Goal: Information Seeking & Learning: Learn about a topic

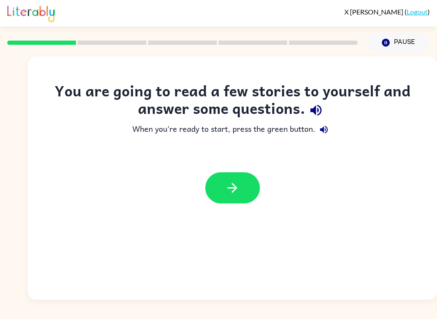
click at [226, 196] on icon "button" at bounding box center [232, 188] width 15 height 15
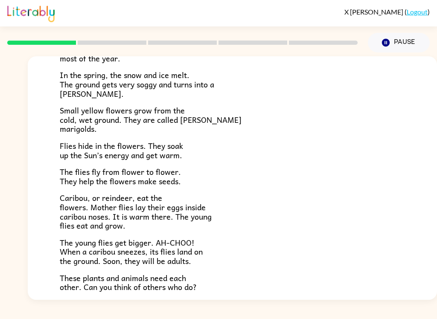
scroll to position [103, 0]
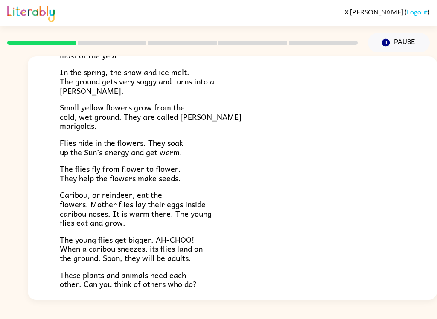
click at [381, 118] on p "Small yellow flowers grow from the cold, wet ground. They are called marsh mari…" at bounding box center [233, 117] width 346 height 28
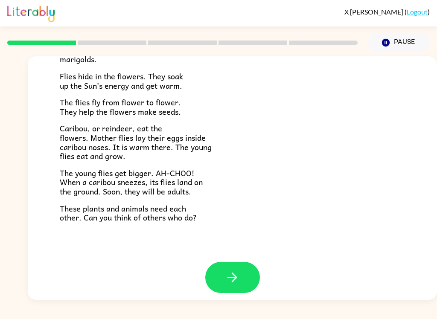
scroll to position [170, 0]
click at [245, 273] on button "button" at bounding box center [232, 278] width 55 height 31
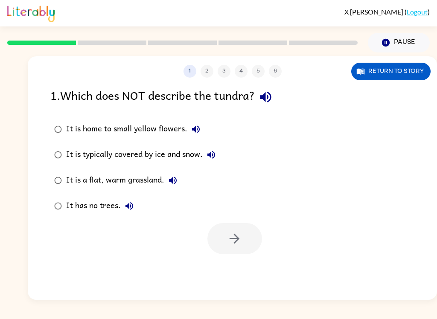
scroll to position [0, 0]
click at [273, 94] on icon "button" at bounding box center [265, 97] width 15 height 15
click at [179, 183] on button "It is a flat, warm grassland." at bounding box center [172, 180] width 17 height 17
click at [151, 178] on div "It is a flat, warm grassland." at bounding box center [123, 180] width 115 height 17
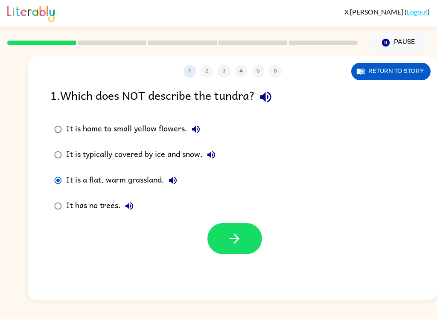
click at [228, 235] on icon "button" at bounding box center [234, 238] width 15 height 15
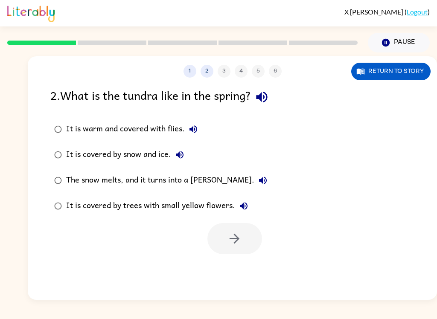
click at [267, 100] on icon "button" at bounding box center [262, 97] width 15 height 15
click at [196, 128] on icon "button" at bounding box center [194, 130] width 8 height 8
click at [193, 153] on label "It is covered by snow and ice." at bounding box center [161, 155] width 230 height 26
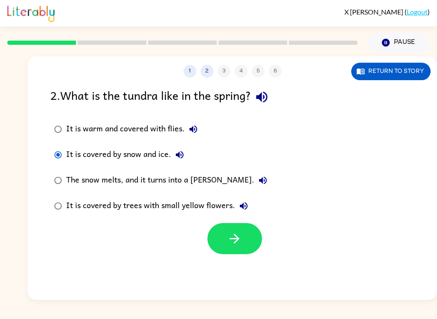
click at [182, 155] on icon "button" at bounding box center [180, 155] width 10 height 10
click at [258, 177] on icon "button" at bounding box center [263, 181] width 10 height 10
click at [248, 207] on icon "button" at bounding box center [244, 206] width 10 height 10
click at [196, 128] on icon "button" at bounding box center [194, 130] width 8 height 8
click at [196, 181] on div "The snow melts, and it turns into a marsh." at bounding box center [168, 180] width 205 height 17
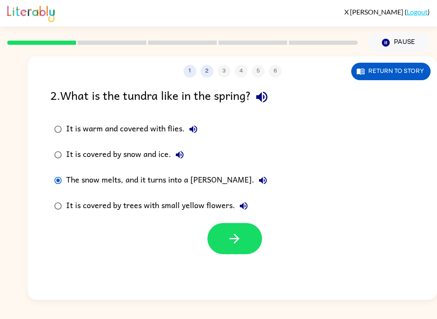
click at [259, 181] on icon "button" at bounding box center [263, 181] width 8 height 8
click at [258, 179] on icon "button" at bounding box center [263, 181] width 10 height 10
click at [176, 126] on div "It is warm and covered with flies." at bounding box center [134, 129] width 136 height 17
click at [234, 242] on icon "button" at bounding box center [234, 238] width 15 height 15
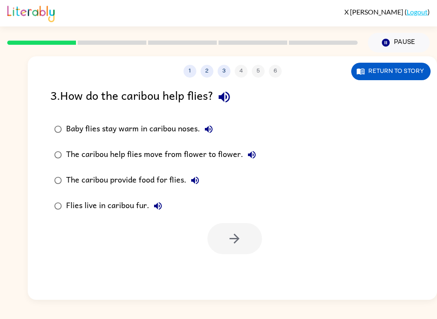
click at [235, 97] on button "button" at bounding box center [225, 97] width 22 height 22
click at [210, 129] on icon "button" at bounding box center [209, 129] width 10 height 10
click at [187, 123] on div "Baby flies stay warm in caribou noses." at bounding box center [141, 129] width 151 height 17
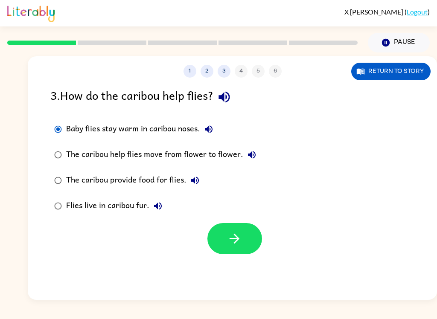
click at [253, 154] on icon "button" at bounding box center [252, 155] width 10 height 10
click at [199, 174] on button "The caribou provide food for flies." at bounding box center [195, 180] width 17 height 17
click at [164, 199] on div "Flies live in caribou fur." at bounding box center [116, 206] width 100 height 17
click at [158, 207] on icon "button" at bounding box center [158, 206] width 8 height 8
click at [187, 127] on div "Baby flies stay warm in caribou noses." at bounding box center [141, 129] width 151 height 17
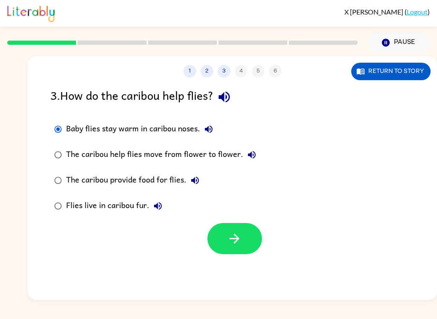
click at [231, 228] on button "button" at bounding box center [235, 238] width 55 height 31
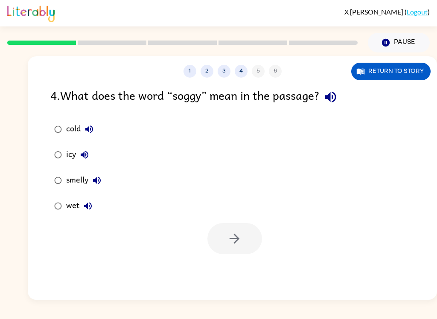
click at [338, 98] on icon "button" at bounding box center [330, 97] width 15 height 15
click at [96, 179] on icon "button" at bounding box center [97, 181] width 10 height 10
click at [88, 215] on button "wet" at bounding box center [87, 206] width 17 height 17
click at [411, 75] on button "Return to story" at bounding box center [390, 72] width 79 height 18
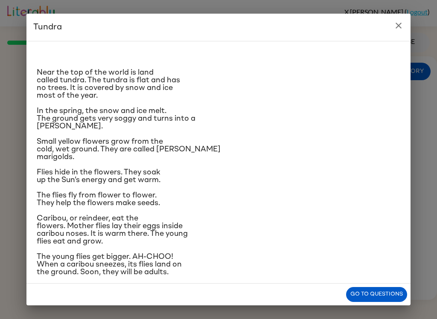
scroll to position [-1, 0]
click at [396, 21] on icon "close" at bounding box center [399, 26] width 10 height 10
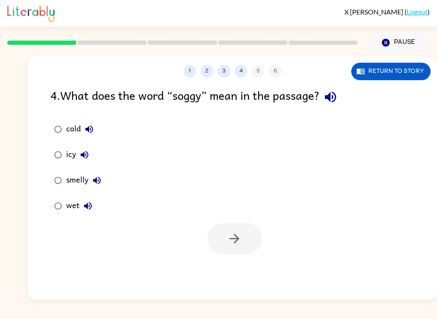
click at [80, 187] on div "smelly" at bounding box center [85, 180] width 39 height 17
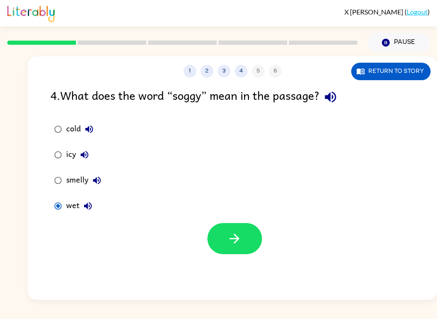
click at [246, 252] on button "button" at bounding box center [235, 238] width 55 height 31
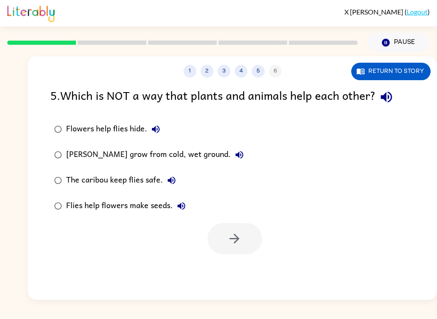
click at [389, 100] on icon "button" at bounding box center [386, 97] width 15 height 15
click at [155, 130] on icon "button" at bounding box center [156, 130] width 8 height 8
click at [249, 153] on label "Marsh marigolds grow from cold, wet ground." at bounding box center [149, 155] width 207 height 26
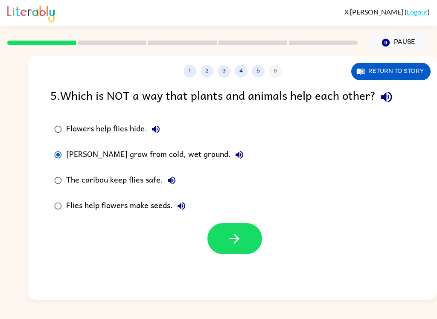
click at [241, 156] on icon "button" at bounding box center [239, 155] width 10 height 10
click at [175, 177] on icon "button" at bounding box center [172, 181] width 10 height 10
click at [155, 183] on div "The caribou keep flies safe." at bounding box center [123, 180] width 114 height 17
click at [186, 203] on button "Flies help flowers make seeds." at bounding box center [181, 206] width 17 height 17
click at [164, 202] on div "Flies help flowers make seeds." at bounding box center [128, 206] width 124 height 17
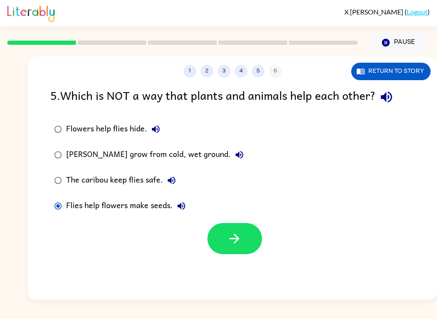
click at [232, 239] on icon "button" at bounding box center [234, 238] width 15 height 15
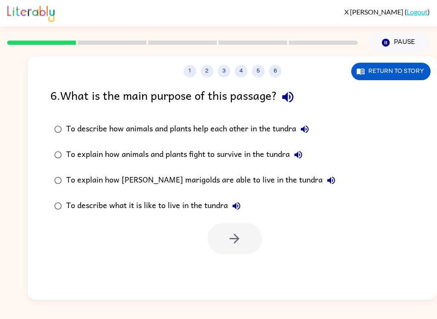
click at [292, 95] on icon "button" at bounding box center [288, 97] width 15 height 15
click at [313, 134] on button "To describe how animals and plants help each other in the tundra" at bounding box center [304, 129] width 17 height 17
click at [283, 136] on div "To describe how animals and plants help each other in the tundra" at bounding box center [189, 129] width 247 height 17
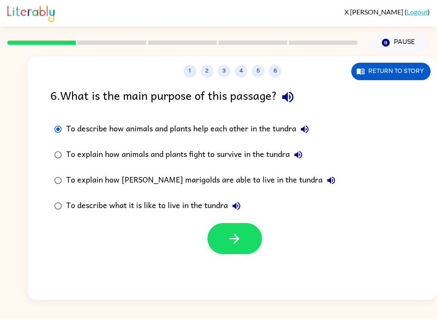
click at [302, 155] on icon "button" at bounding box center [299, 155] width 8 height 8
click at [328, 182] on icon "button" at bounding box center [332, 181] width 8 height 8
click at [243, 209] on button "To describe what it is like to live in the tundra" at bounding box center [236, 206] width 17 height 17
click at [248, 231] on button "button" at bounding box center [235, 238] width 55 height 31
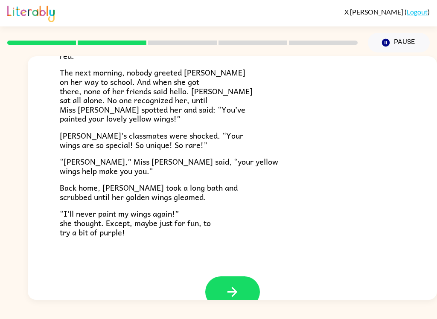
scroll to position [221, 0]
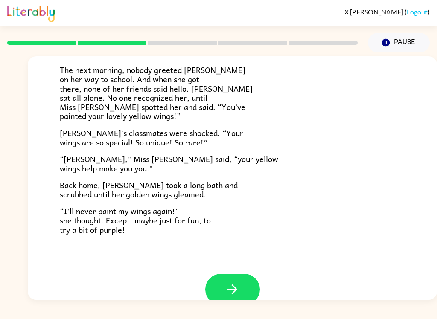
click at [245, 275] on button "button" at bounding box center [232, 289] width 55 height 31
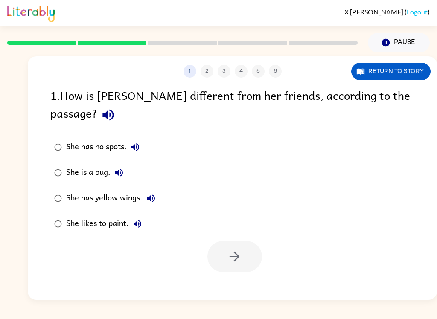
click at [114, 110] on icon "button" at bounding box center [108, 115] width 11 height 11
click at [138, 142] on icon "button" at bounding box center [135, 147] width 10 height 10
click at [147, 193] on icon "button" at bounding box center [151, 198] width 10 height 10
click at [126, 190] on div "She has yellow wings." at bounding box center [113, 198] width 94 height 17
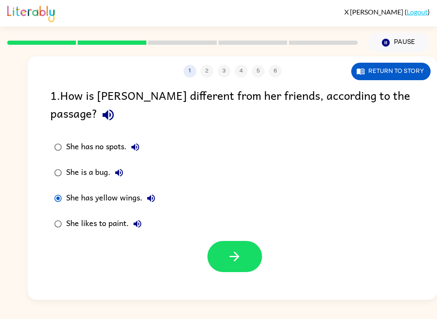
click at [244, 241] on button "button" at bounding box center [235, 256] width 55 height 31
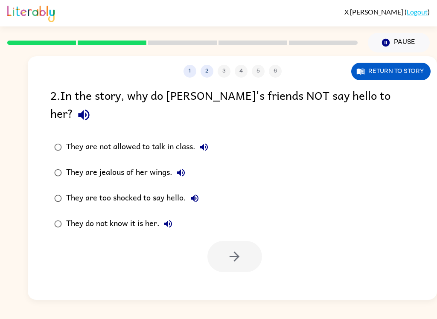
click at [89, 110] on icon "button" at bounding box center [83, 115] width 11 height 11
click at [185, 168] on icon "button" at bounding box center [181, 173] width 10 height 10
click at [201, 190] on button "They are too shocked to say hello." at bounding box center [194, 198] width 17 height 17
click at [172, 219] on icon "button" at bounding box center [168, 224] width 10 height 10
click at [147, 216] on div "They do not know it is her." at bounding box center [121, 224] width 111 height 17
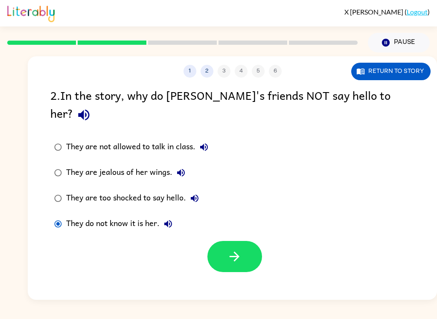
click at [234, 249] on icon "button" at bounding box center [234, 256] width 15 height 15
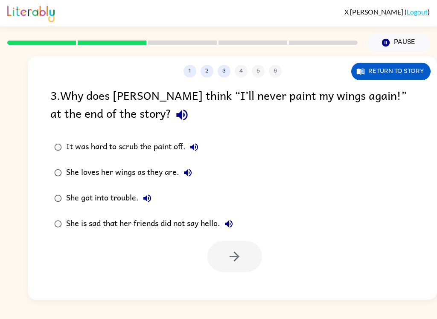
click at [171, 115] on button "button" at bounding box center [182, 115] width 22 height 22
click at [194, 148] on icon "button" at bounding box center [194, 148] width 8 height 8
click at [189, 177] on icon "button" at bounding box center [188, 173] width 8 height 8
click at [148, 204] on icon "button" at bounding box center [147, 198] width 10 height 10
click at [233, 226] on icon "button" at bounding box center [229, 224] width 8 height 8
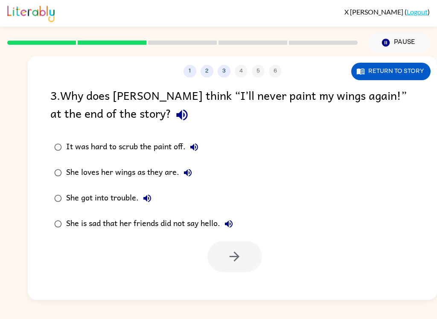
click at [171, 108] on button "button" at bounding box center [182, 115] width 22 height 22
click at [100, 113] on div "3 . Why does Lily think “I’ll never paint my wings again!” at the end of the st…" at bounding box center [232, 106] width 364 height 40
click at [176, 116] on icon "button" at bounding box center [181, 115] width 11 height 11
click at [194, 171] on button "She loves her wings as they are." at bounding box center [187, 172] width 17 height 17
click at [172, 171] on div "She loves her wings as they are." at bounding box center [131, 172] width 130 height 17
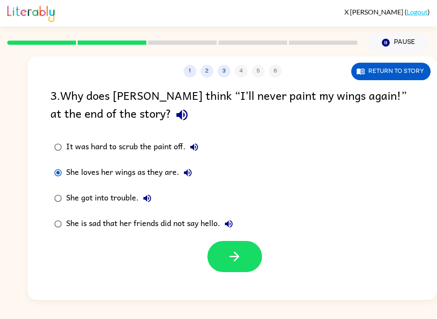
click at [187, 175] on icon "button" at bounding box center [188, 173] width 8 height 8
click at [228, 223] on icon "button" at bounding box center [229, 224] width 10 height 10
click at [247, 254] on button "button" at bounding box center [235, 256] width 55 height 31
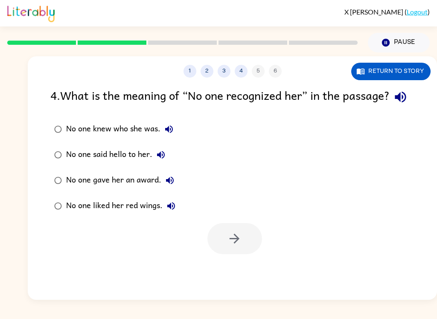
click at [393, 105] on icon "button" at bounding box center [400, 97] width 15 height 15
click at [167, 133] on icon "button" at bounding box center [169, 130] width 8 height 8
click at [160, 160] on icon "button" at bounding box center [161, 155] width 10 height 10
click at [144, 138] on div "No one knew who she was." at bounding box center [121, 129] width 111 height 17
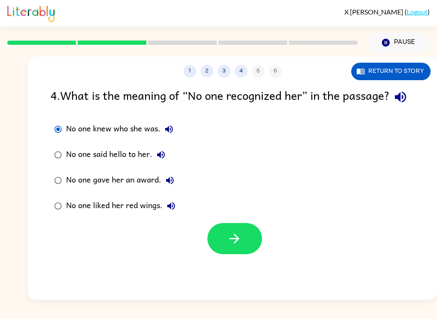
click at [238, 246] on icon "button" at bounding box center [234, 238] width 15 height 15
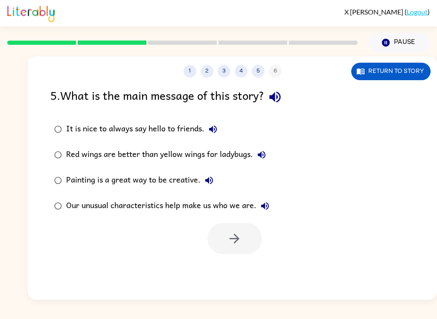
click at [286, 94] on button "button" at bounding box center [275, 97] width 22 height 22
click at [215, 129] on icon "button" at bounding box center [213, 130] width 8 height 8
click at [269, 155] on button "Red wings are better than yellow wings for ladybugs." at bounding box center [261, 154] width 17 height 17
click at [208, 182] on icon "button" at bounding box center [209, 181] width 8 height 8
click at [265, 206] on icon "button" at bounding box center [265, 206] width 8 height 8
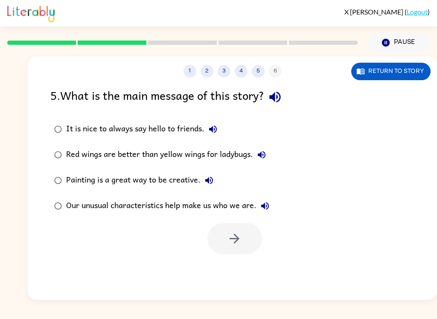
click at [244, 202] on div "Our unusual characteristics help make us who we are." at bounding box center [170, 206] width 208 height 17
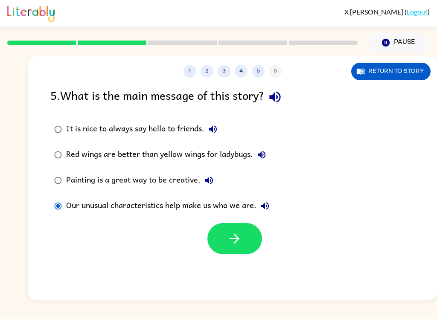
click at [242, 244] on icon "button" at bounding box center [234, 238] width 15 height 15
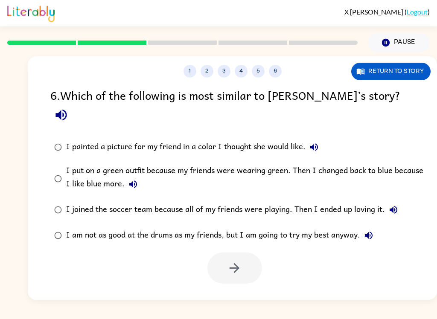
click at [72, 104] on button "button" at bounding box center [61, 115] width 22 height 22
click at [312, 144] on icon "button" at bounding box center [314, 148] width 8 height 8
click at [133, 179] on icon "button" at bounding box center [133, 184] width 10 height 10
click at [353, 164] on div "I put on a green outfit because my friends were wearing green. Then I changed b…" at bounding box center [246, 178] width 360 height 29
click at [389, 205] on icon "button" at bounding box center [394, 210] width 10 height 10
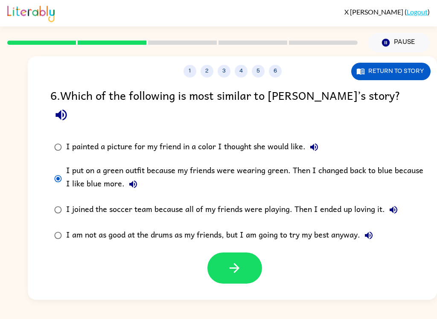
click at [370, 232] on icon "button" at bounding box center [369, 236] width 8 height 8
click at [234, 261] on icon "button" at bounding box center [234, 268] width 15 height 15
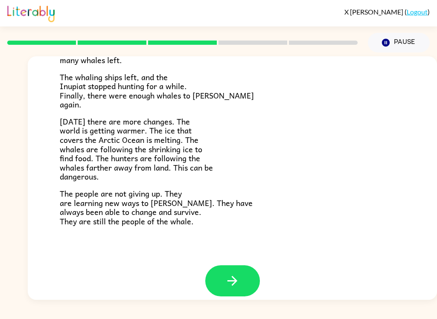
scroll to position [278, 0]
click at [235, 274] on icon "button" at bounding box center [232, 281] width 15 height 15
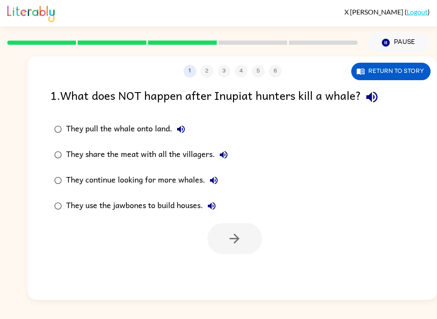
scroll to position [0, 0]
click at [375, 97] on icon "button" at bounding box center [372, 97] width 15 height 15
click at [188, 135] on button "They pull the whale onto land." at bounding box center [181, 129] width 17 height 17
click at [232, 155] on button "They share the meat with all the villagers." at bounding box center [223, 154] width 17 height 17
click at [216, 179] on icon "button" at bounding box center [214, 181] width 10 height 10
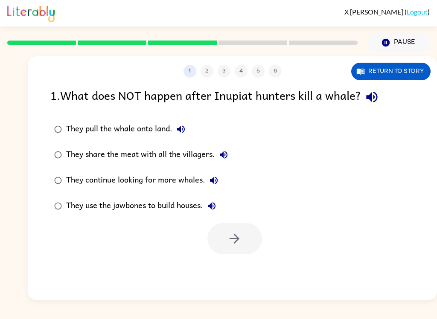
click at [194, 179] on div "They continue looking for more whales." at bounding box center [144, 180] width 156 height 17
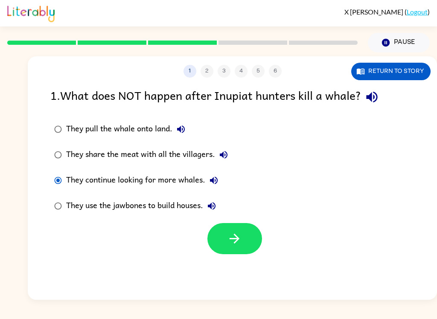
click at [212, 202] on icon "button" at bounding box center [212, 206] width 10 height 10
click at [232, 227] on button "button" at bounding box center [235, 238] width 55 height 31
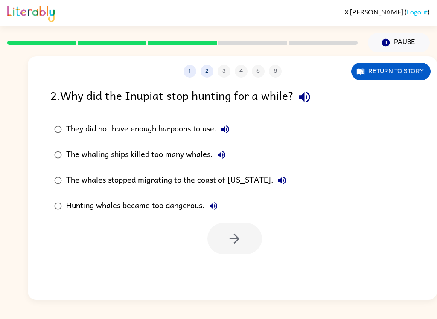
click at [312, 94] on icon "button" at bounding box center [304, 97] width 15 height 15
click at [229, 128] on icon "button" at bounding box center [225, 129] width 10 height 10
click at [223, 157] on icon "button" at bounding box center [222, 155] width 8 height 8
click at [278, 181] on icon "button" at bounding box center [282, 181] width 8 height 8
click at [219, 200] on button "Hunting whales became too dangerous." at bounding box center [213, 206] width 17 height 17
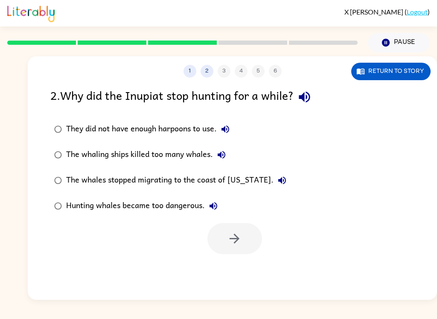
click at [201, 150] on div "The whaling ships killed too many whales." at bounding box center [148, 154] width 164 height 17
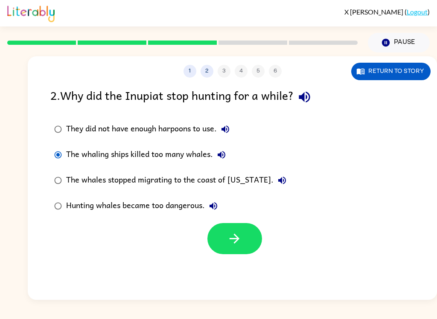
click at [237, 236] on icon "button" at bounding box center [234, 238] width 15 height 15
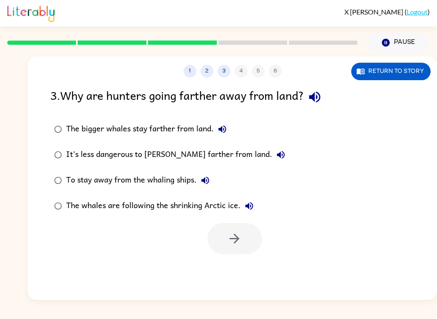
click at [310, 94] on button "button" at bounding box center [315, 97] width 22 height 22
click at [315, 100] on icon "button" at bounding box center [315, 97] width 15 height 15
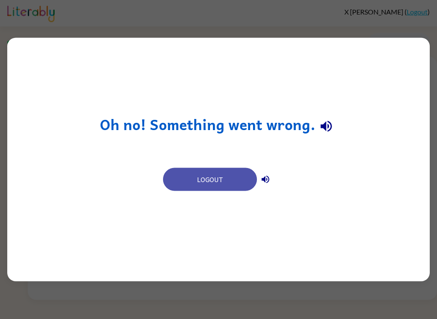
click at [240, 177] on button "Logout" at bounding box center [210, 179] width 94 height 23
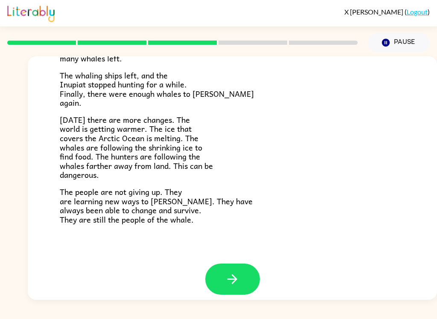
scroll to position [278, 0]
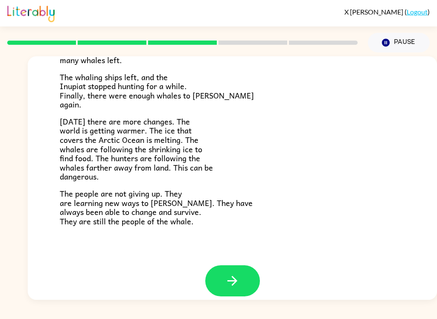
click at [238, 274] on icon "button" at bounding box center [232, 281] width 15 height 15
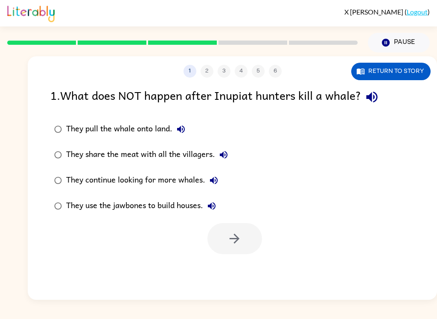
click at [357, 104] on div "1 2 3 4 5 6 Return to story 1 . What does NOT happen after Inupiat hunters kill…" at bounding box center [233, 178] width 410 height 244
click at [366, 97] on div "1 2 3 4 5 6 Return to story 1 . What does NOT happen after Inupiat hunters kill…" at bounding box center [233, 178] width 410 height 244
click at [321, 139] on div "1 2 3 4 5 6 Return to story 1 . What does NOT happen after Inupiat hunters kill…" at bounding box center [233, 178] width 410 height 244
click at [357, 108] on div "1 2 3 4 5 6 Return to story 1 . What does NOT happen after Inupiat hunters kill…" at bounding box center [233, 178] width 410 height 244
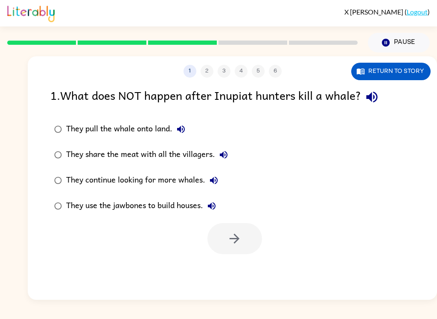
click at [402, 43] on button "Pause Pause" at bounding box center [399, 43] width 62 height 20
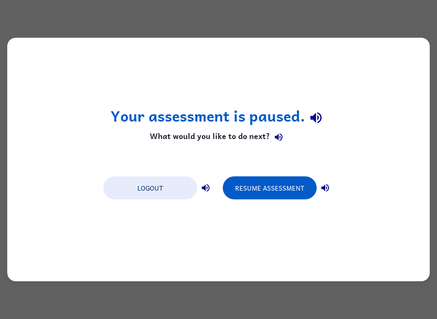
click at [170, 189] on button "Logout" at bounding box center [150, 188] width 94 height 23
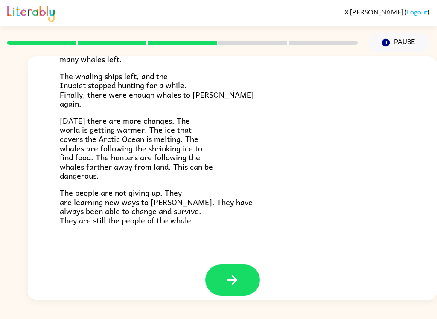
scroll to position [278, 0]
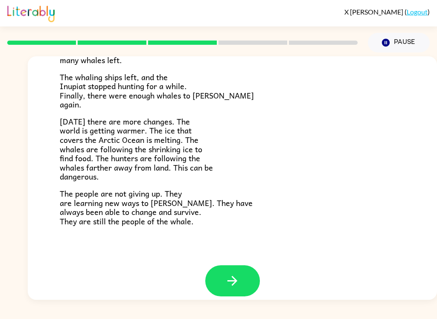
click at [236, 274] on icon "button" at bounding box center [232, 281] width 15 height 15
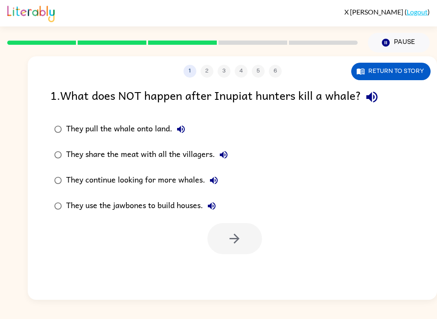
click at [375, 94] on icon "button" at bounding box center [372, 97] width 15 height 15
click at [177, 128] on icon "button" at bounding box center [181, 129] width 10 height 10
click at [225, 152] on icon "button" at bounding box center [224, 155] width 10 height 10
click at [213, 181] on icon "button" at bounding box center [214, 181] width 8 height 8
click at [78, 181] on div "They continue looking for more whales." at bounding box center [144, 180] width 156 height 17
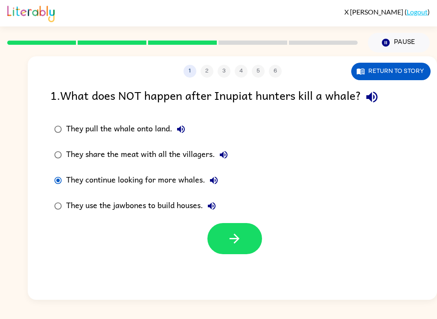
click at [233, 231] on button "button" at bounding box center [235, 238] width 55 height 31
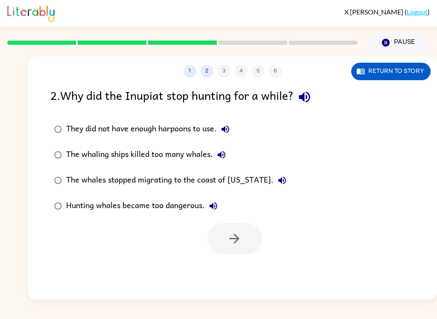
click at [307, 103] on icon "button" at bounding box center [304, 97] width 15 height 15
click at [232, 131] on button "They did not have enough harpoons to use." at bounding box center [225, 129] width 17 height 17
click at [228, 155] on button "The whaling ships killed too many whales." at bounding box center [221, 154] width 17 height 17
click at [207, 150] on div "The whaling ships killed too many whales." at bounding box center [148, 154] width 164 height 17
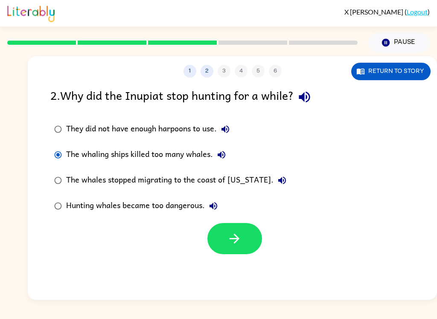
click at [250, 243] on button "button" at bounding box center [235, 238] width 55 height 31
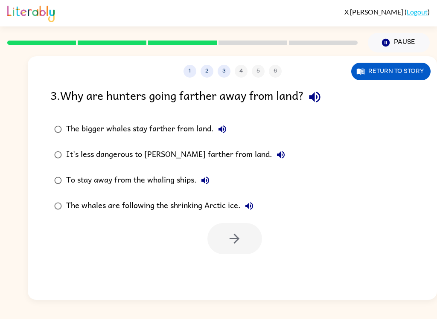
click at [319, 94] on icon "button" at bounding box center [315, 97] width 15 height 15
click at [226, 130] on icon "button" at bounding box center [222, 129] width 10 height 10
click at [276, 160] on icon "button" at bounding box center [281, 155] width 10 height 10
click at [213, 185] on button "To stay away from the whaling ships." at bounding box center [205, 180] width 17 height 17
click at [276, 184] on div "The bigger whales stay farther from land. It's less dangerous to [PERSON_NAME] …" at bounding box center [243, 168] width 387 height 103
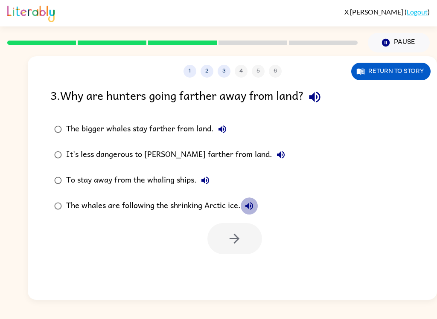
click at [253, 204] on icon "button" at bounding box center [249, 206] width 10 height 10
click at [227, 202] on div "The whales are following the shrinking Arctic ice." at bounding box center [162, 206] width 192 height 17
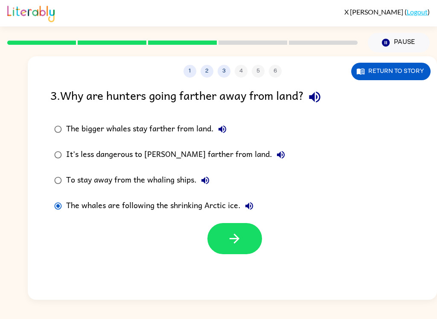
click at [237, 233] on icon "button" at bounding box center [234, 238] width 15 height 15
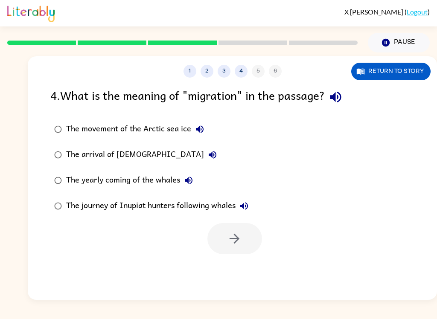
click at [341, 103] on icon "button" at bounding box center [335, 97] width 11 height 11
click at [200, 128] on icon "button" at bounding box center [200, 129] width 10 height 10
click at [204, 153] on button "The arrival of [DEMOGRAPHIC_DATA]" at bounding box center [212, 154] width 17 height 17
click at [199, 178] on label "The yearly coming of the whales" at bounding box center [151, 181] width 211 height 26
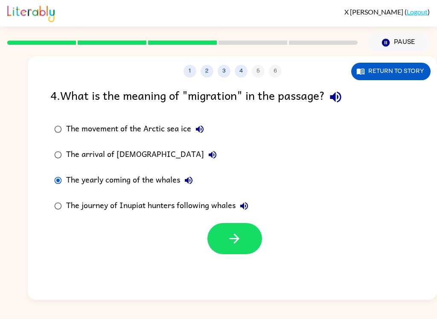
click at [191, 182] on icon "button" at bounding box center [189, 181] width 10 height 10
click at [243, 204] on icon "button" at bounding box center [244, 206] width 10 height 10
click at [220, 198] on label "The journey of Inupiat hunters following whales" at bounding box center [151, 206] width 211 height 26
click at [248, 234] on button "button" at bounding box center [235, 238] width 55 height 31
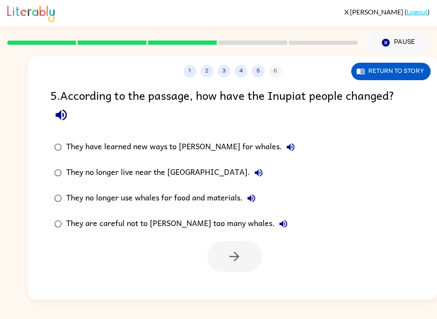
click at [62, 113] on icon "button" at bounding box center [61, 115] width 15 height 15
click at [282, 148] on button "They have learned new ways to [PERSON_NAME] for whales." at bounding box center [290, 147] width 17 height 17
click at [228, 146] on div "They have learned new ways to [PERSON_NAME] for whales." at bounding box center [182, 147] width 233 height 17
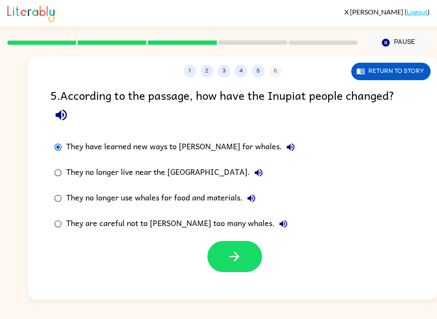
click at [231, 256] on icon "button" at bounding box center [234, 256] width 15 height 15
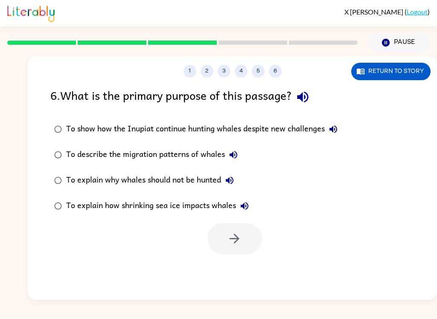
click at [305, 99] on icon "button" at bounding box center [302, 97] width 11 height 11
click at [339, 126] on icon "button" at bounding box center [333, 129] width 10 height 10
click at [236, 154] on icon "button" at bounding box center [233, 155] width 10 height 10
click at [237, 183] on button "To explain why whales should not be hunted" at bounding box center [229, 180] width 17 height 17
click at [217, 182] on div "To explain why whales should not be hunted" at bounding box center [152, 180] width 172 height 17
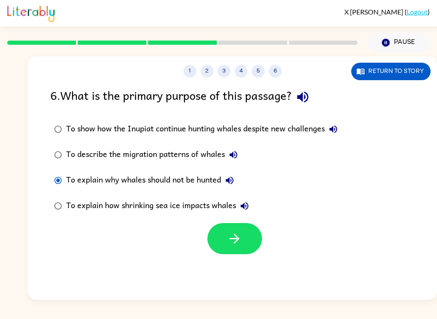
click at [250, 209] on icon "button" at bounding box center [245, 206] width 10 height 10
click at [239, 202] on button "To explain how shrinking sea ice impacts whales" at bounding box center [244, 206] width 17 height 17
click at [214, 203] on div "To explain how shrinking sea ice impacts whales" at bounding box center [159, 206] width 187 height 17
click at [246, 208] on icon "button" at bounding box center [245, 206] width 10 height 10
click at [209, 181] on div "To explain why whales should not be hunted" at bounding box center [152, 180] width 172 height 17
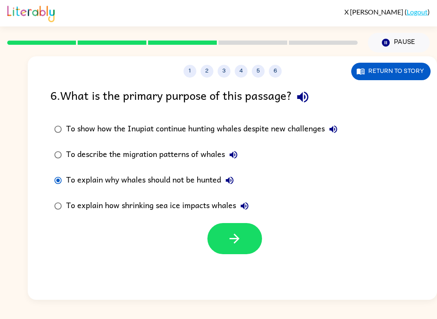
click at [243, 173] on label "To explain why whales should not be hunted" at bounding box center [196, 181] width 301 height 26
click at [246, 240] on button "button" at bounding box center [235, 238] width 55 height 31
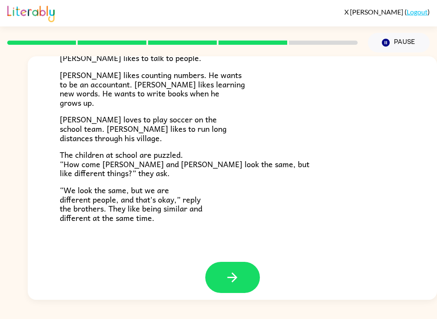
scroll to position [179, 0]
click at [240, 270] on button "button" at bounding box center [232, 278] width 55 height 31
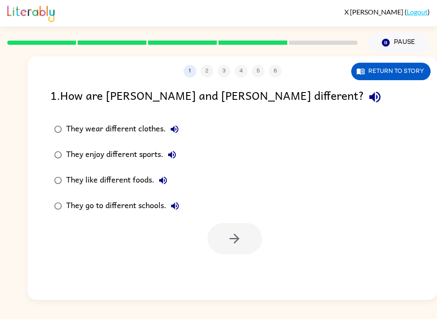
click at [368, 97] on icon "button" at bounding box center [375, 97] width 15 height 15
click at [176, 122] on button "They wear different clothes." at bounding box center [174, 129] width 17 height 17
click at [173, 159] on icon "button" at bounding box center [172, 155] width 10 height 10
click at [161, 182] on icon "button" at bounding box center [163, 181] width 8 height 8
click at [174, 205] on icon "button" at bounding box center [175, 206] width 8 height 8
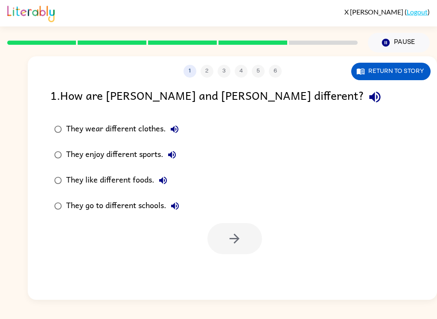
click at [139, 156] on div "They enjoy different sports." at bounding box center [123, 154] width 114 height 17
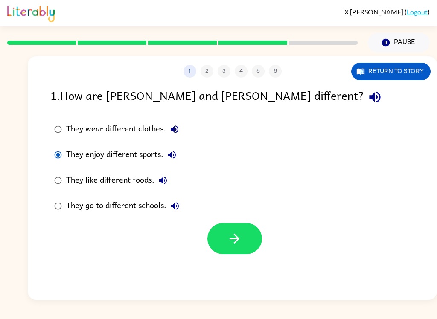
click at [226, 245] on button "button" at bounding box center [235, 238] width 55 height 31
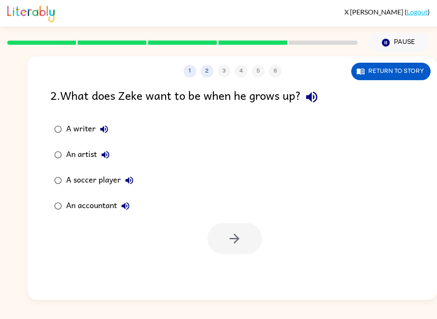
click at [309, 102] on icon "button" at bounding box center [312, 97] width 15 height 15
click at [105, 131] on icon "button" at bounding box center [104, 130] width 8 height 8
click at [105, 155] on icon "button" at bounding box center [106, 155] width 8 height 8
click at [135, 177] on button "A soccer player" at bounding box center [129, 180] width 17 height 17
click at [129, 210] on icon "button" at bounding box center [125, 206] width 10 height 10
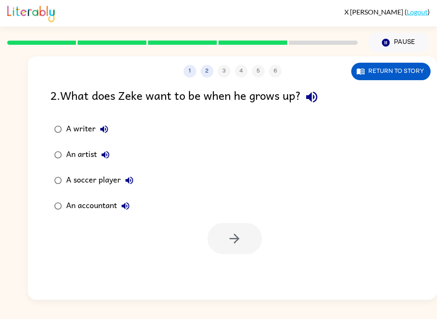
click at [75, 131] on div "A writer" at bounding box center [89, 129] width 47 height 17
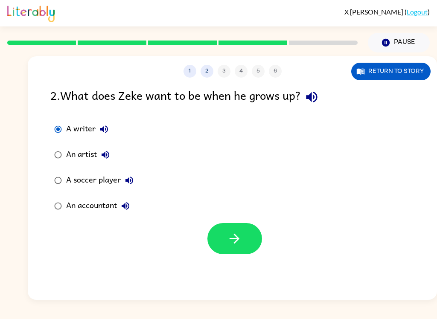
click at [411, 64] on button "Return to story" at bounding box center [390, 72] width 79 height 18
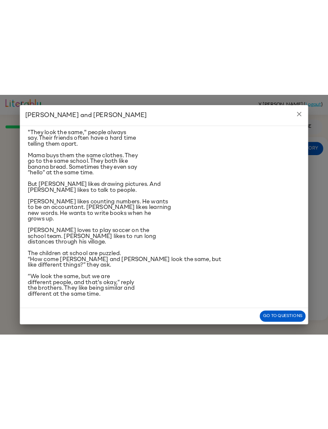
scroll to position [99, 0]
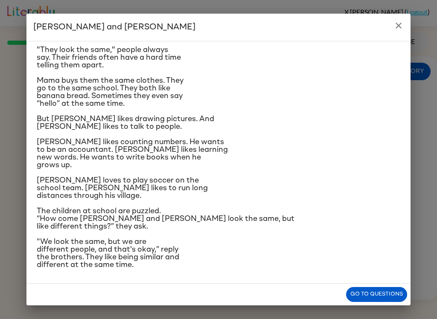
click at [433, 189] on div "[PERSON_NAME] and [PERSON_NAME] and [PERSON_NAME] are twin brothers. "They look…" at bounding box center [218, 159] width 437 height 319
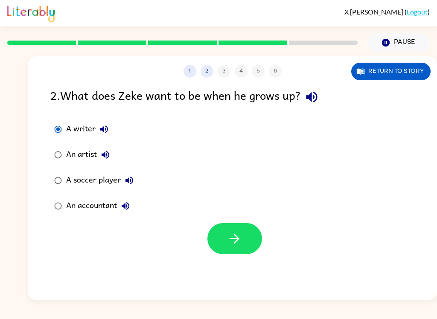
click at [249, 231] on button "button" at bounding box center [235, 238] width 55 height 31
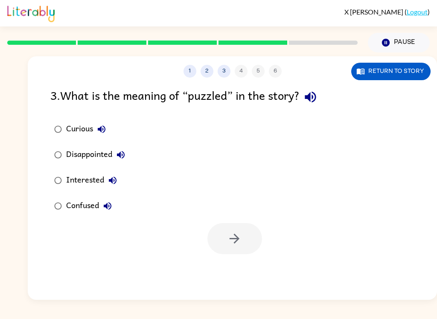
click at [318, 101] on icon "button" at bounding box center [310, 97] width 15 height 15
click at [95, 125] on button "Curious" at bounding box center [101, 129] width 17 height 17
click at [115, 155] on button "Disappointed" at bounding box center [120, 154] width 17 height 17
click at [111, 182] on icon "button" at bounding box center [113, 181] width 8 height 8
click at [108, 207] on icon "button" at bounding box center [108, 206] width 10 height 10
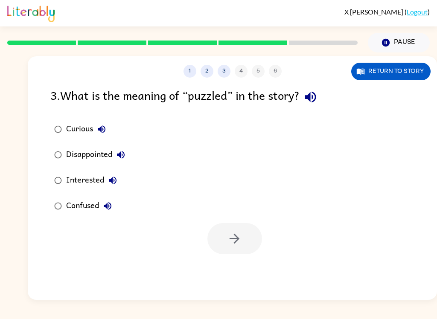
click at [79, 127] on div "Curious" at bounding box center [88, 129] width 44 height 17
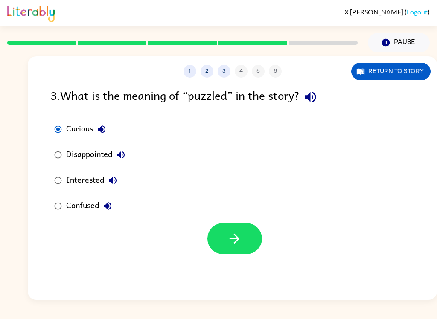
click at [246, 249] on button "button" at bounding box center [235, 238] width 55 height 31
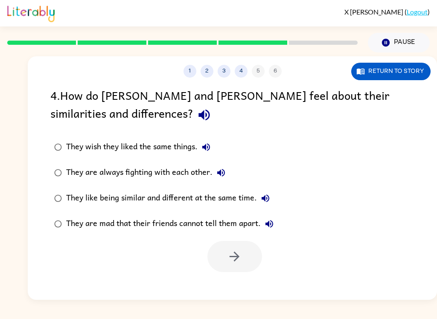
click at [197, 112] on icon "button" at bounding box center [204, 115] width 15 height 15
click at [202, 148] on icon "button" at bounding box center [206, 147] width 10 height 10
click at [223, 170] on icon "button" at bounding box center [221, 173] width 8 height 8
click at [267, 197] on icon "button" at bounding box center [266, 198] width 10 height 10
click at [240, 199] on div "They like being similar and different at the same time." at bounding box center [170, 198] width 208 height 17
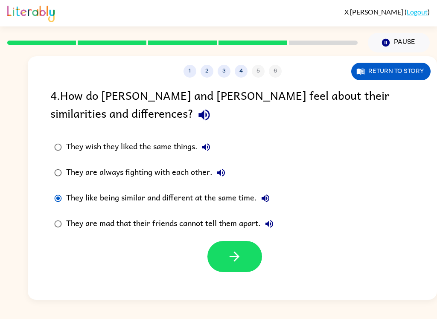
click at [269, 226] on icon "button" at bounding box center [270, 224] width 8 height 8
click at [235, 262] on icon "button" at bounding box center [235, 257] width 10 height 10
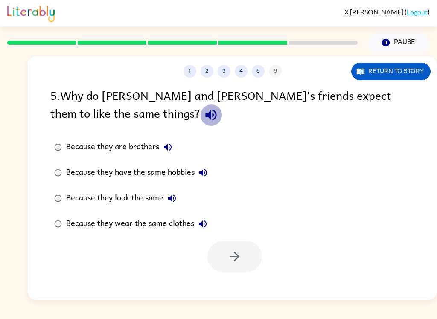
click at [200, 124] on button "button" at bounding box center [211, 115] width 22 height 22
click at [167, 148] on icon "button" at bounding box center [168, 148] width 8 height 8
click at [206, 175] on icon "button" at bounding box center [203, 173] width 10 height 10
click at [170, 203] on icon "button" at bounding box center [172, 198] width 10 height 10
click at [203, 218] on button "Because they wear the same clothes" at bounding box center [202, 224] width 17 height 17
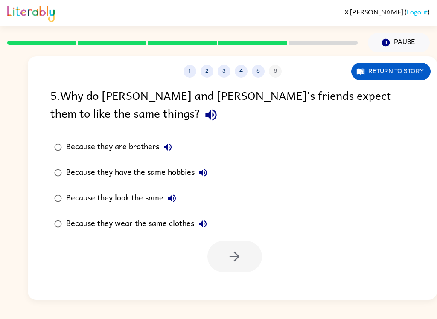
click at [153, 188] on label "Because they look the same" at bounding box center [131, 199] width 170 height 26
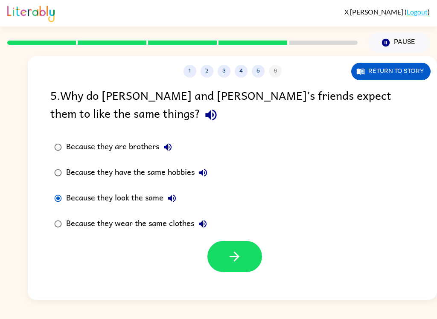
click at [244, 251] on button "button" at bounding box center [235, 256] width 55 height 31
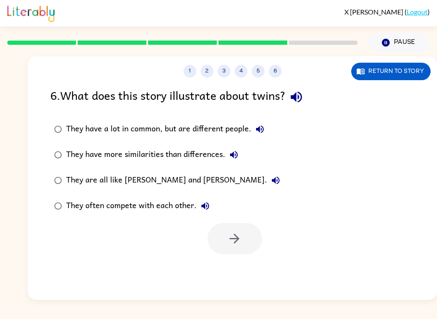
click at [295, 96] on icon "button" at bounding box center [296, 97] width 15 height 15
click at [263, 132] on icon "button" at bounding box center [260, 130] width 8 height 8
click at [235, 126] on div "They have a lot in common, but are different people." at bounding box center [167, 129] width 202 height 17
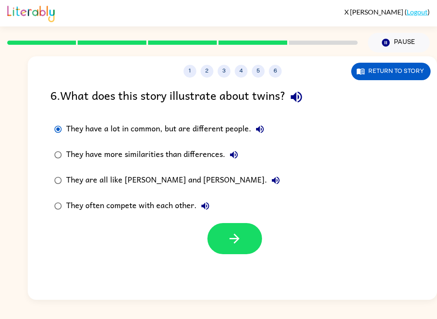
click at [243, 243] on button "button" at bounding box center [235, 238] width 55 height 31
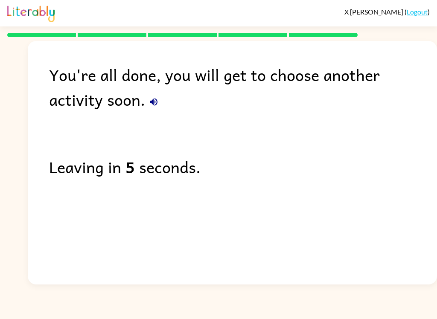
click at [234, 243] on div "You're all done, you will get to choose another activity soon. Leaving in 5 sec…" at bounding box center [233, 161] width 410 height 240
